Goal: Task Accomplishment & Management: Manage account settings

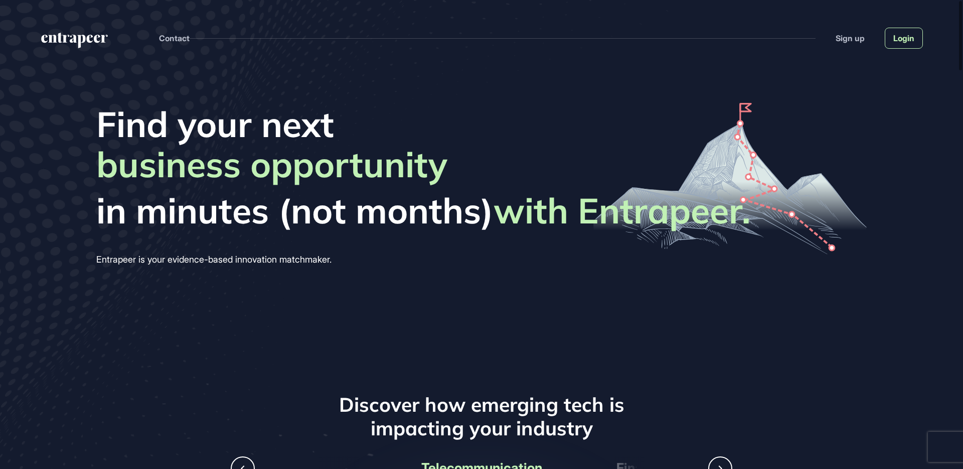
click at [909, 37] on link "Login" at bounding box center [904, 38] width 38 height 21
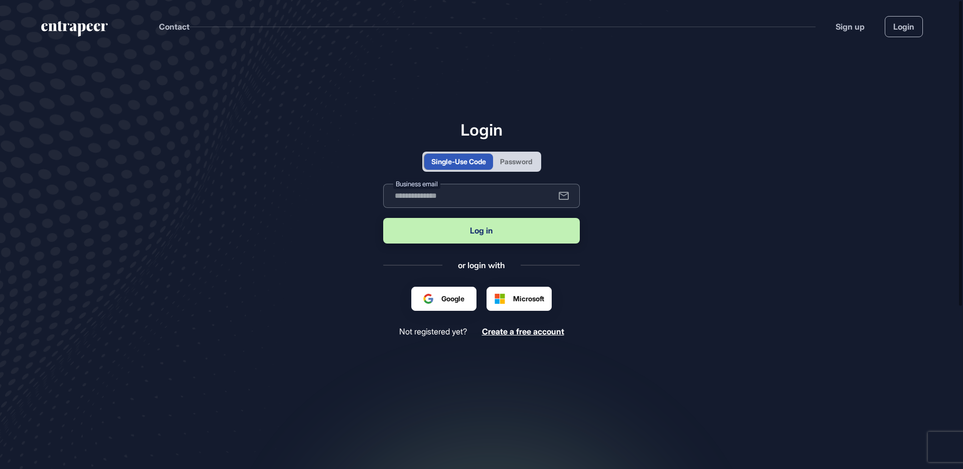
click at [505, 197] on input "text" at bounding box center [481, 196] width 197 height 24
click at [513, 156] on div "Password" at bounding box center [516, 161] width 32 height 11
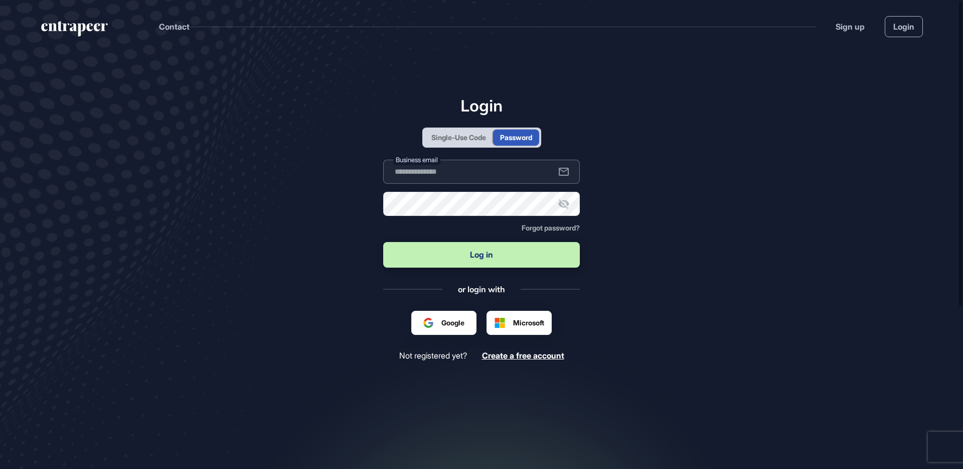
type input "**********"
click at [465, 175] on input "**********" at bounding box center [481, 172] width 197 height 24
click at [487, 246] on button "Log in" at bounding box center [481, 255] width 197 height 26
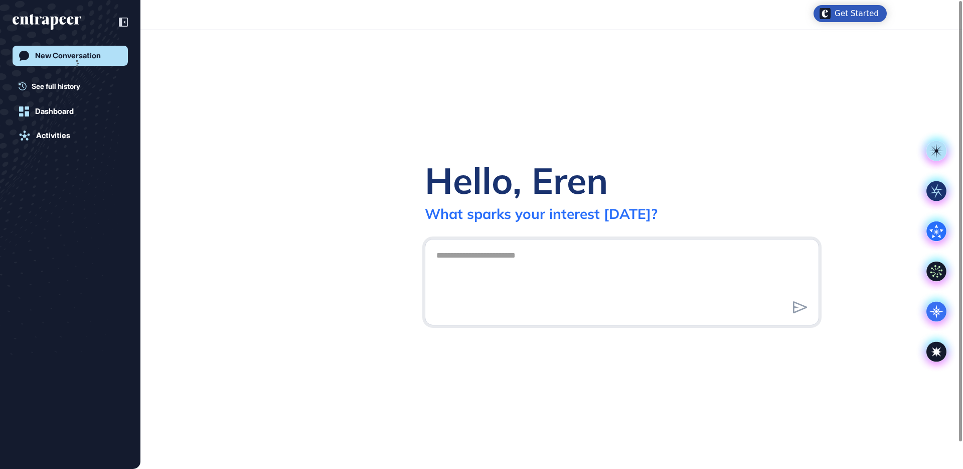
drag, startPoint x: 479, startPoint y: 222, endPoint x: 475, endPoint y: 210, distance: 13.3
click at [475, 210] on div "What sparks your interest [DATE]?" at bounding box center [541, 214] width 233 height 18
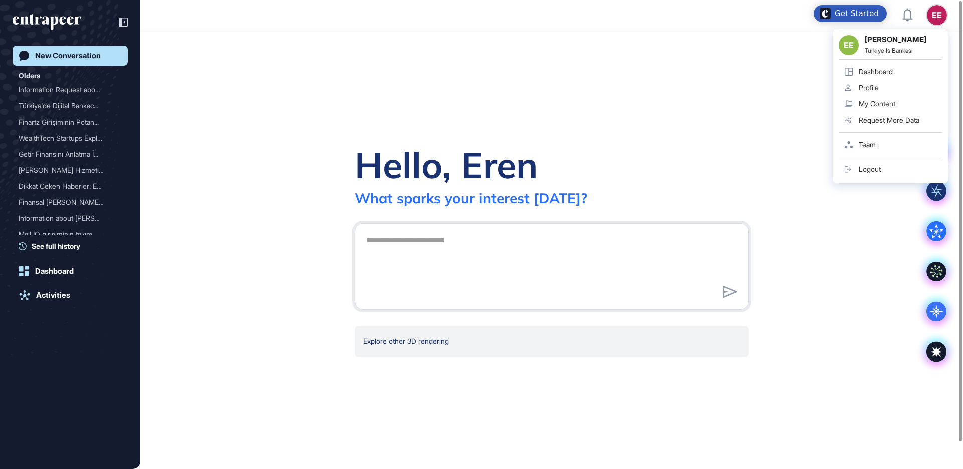
click at [887, 83] on link "Profile" at bounding box center [890, 88] width 103 height 16
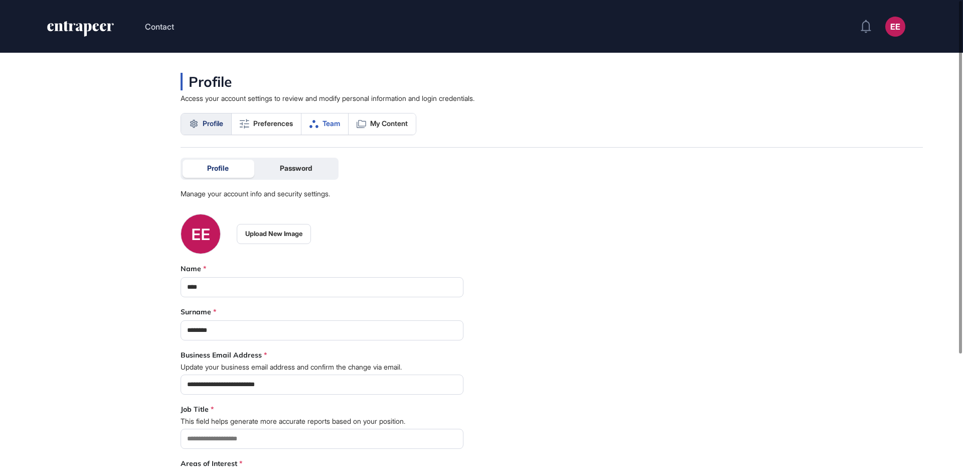
click at [324, 125] on link "Team" at bounding box center [325, 123] width 47 height 21
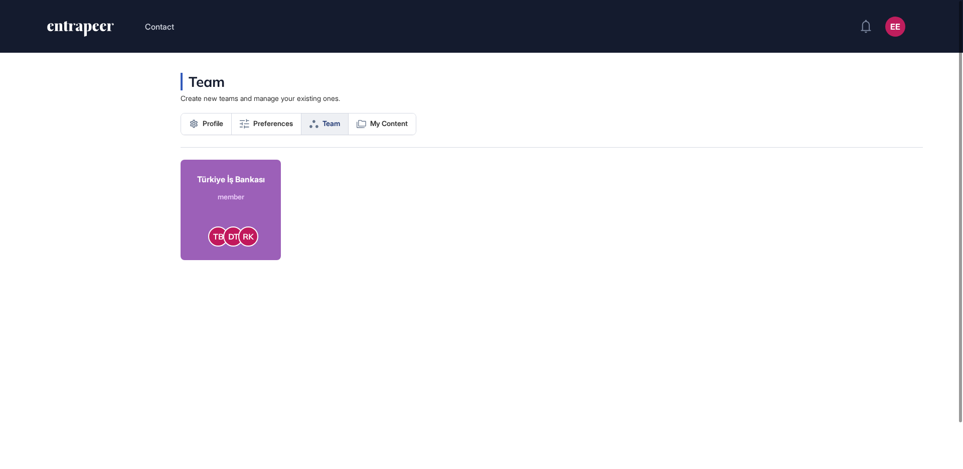
click at [227, 204] on link "Türkiye İş Bankası member TB DT RK" at bounding box center [231, 210] width 100 height 100
